Goal: Complete application form

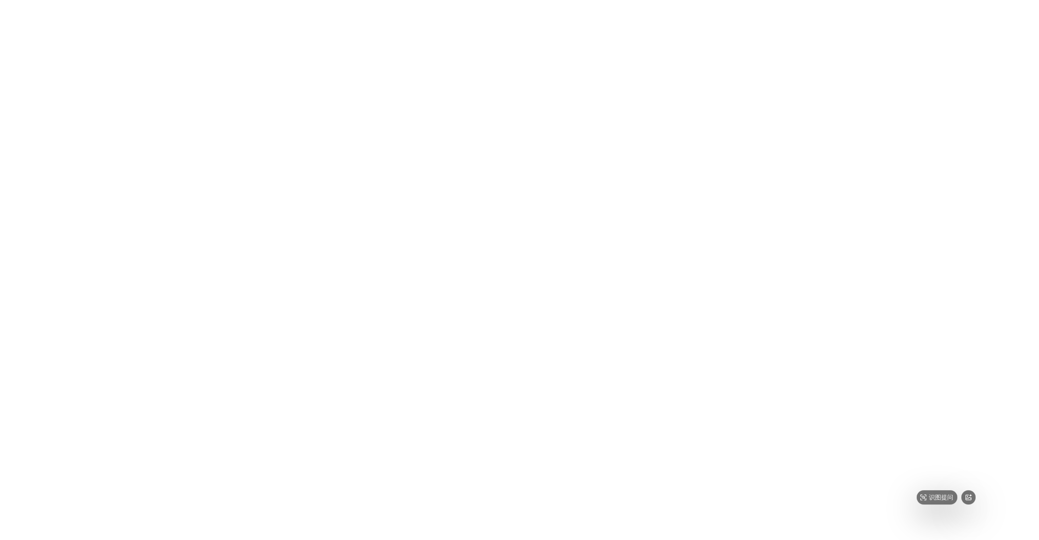
type input "[PERSON_NAME]"
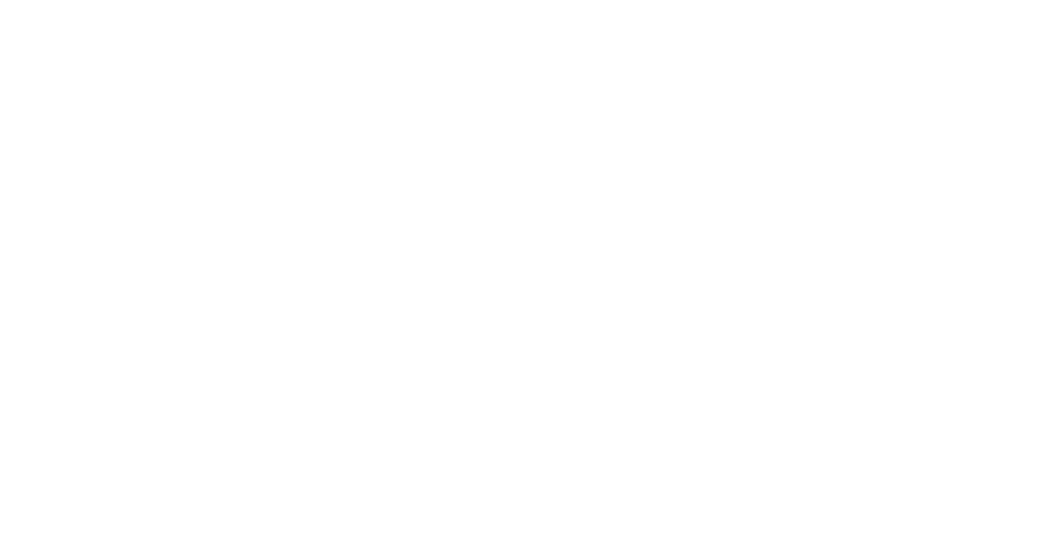
type input "随"
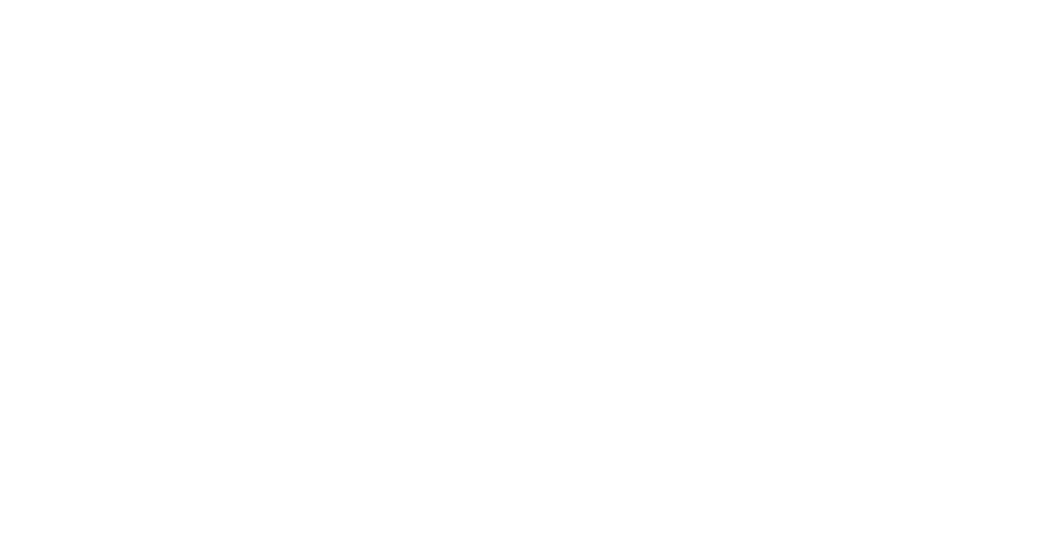
type input "设计师"
type input "梦想家"
drag, startPoint x: 332, startPoint y: 357, endPoint x: 310, endPoint y: 321, distance: 42.8
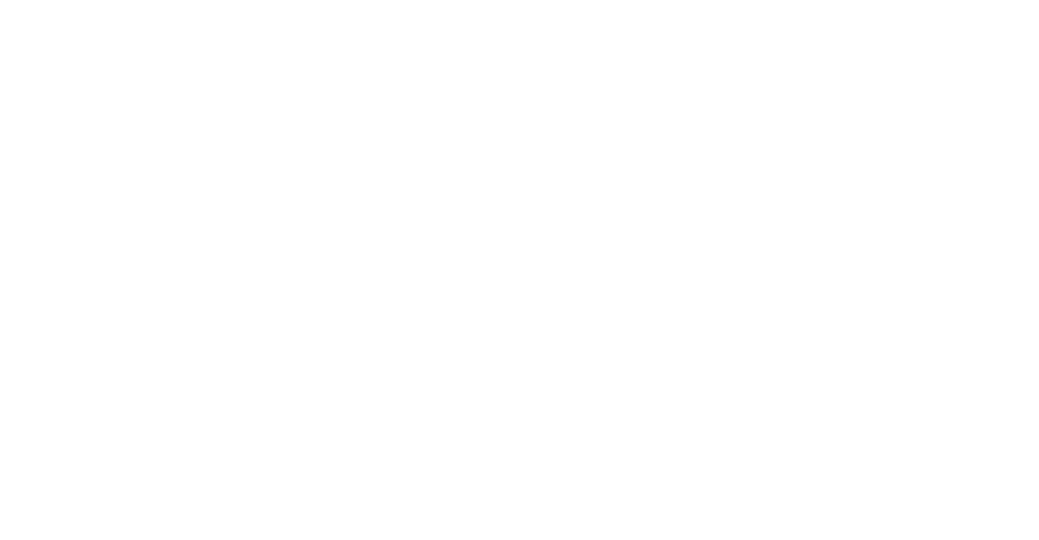
drag, startPoint x: 261, startPoint y: 269, endPoint x: 263, endPoint y: 277, distance: 7.9
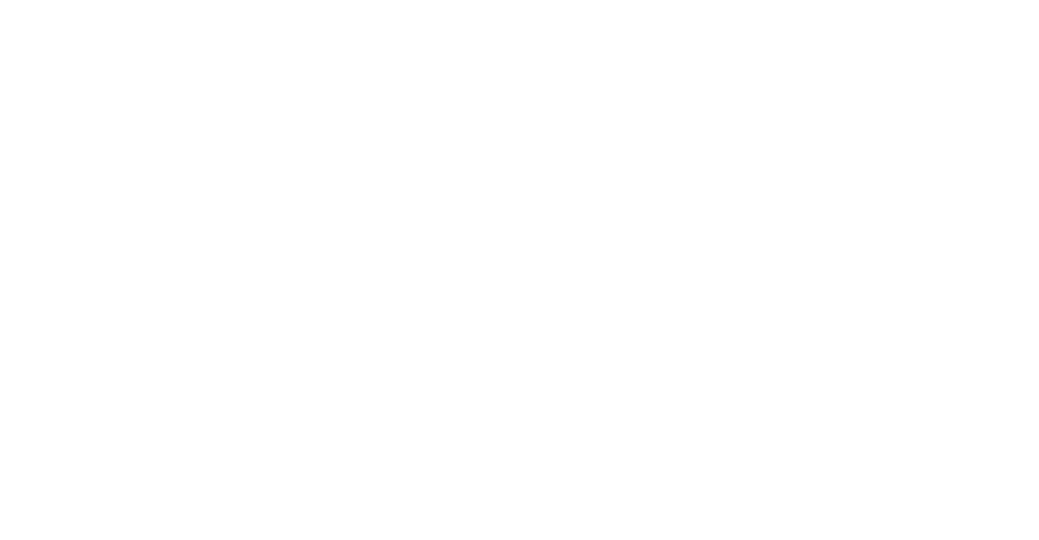
type input "梦想家"
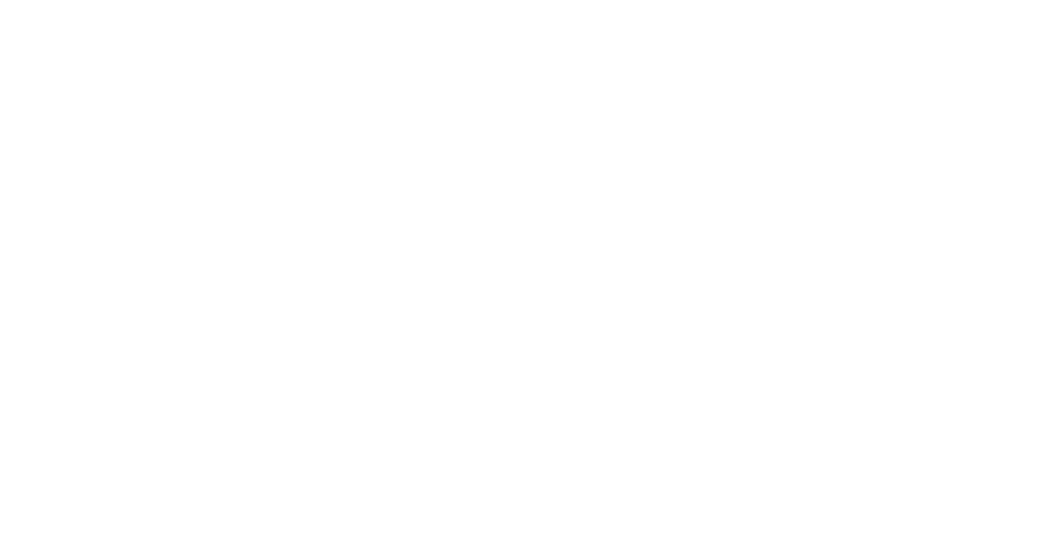
click at [39, 15] on html "原文 请对此翻译评分 您的反馈将用于改进谷歌翻译 梦 梦想家 斯 家 文档 分析 代码自动化 设计系统数据 设计令牌 成分 资产 故事书故事 数据源 当前计划…" at bounding box center [519, 270] width 1039 height 540
